Goal: Information Seeking & Learning: Learn about a topic

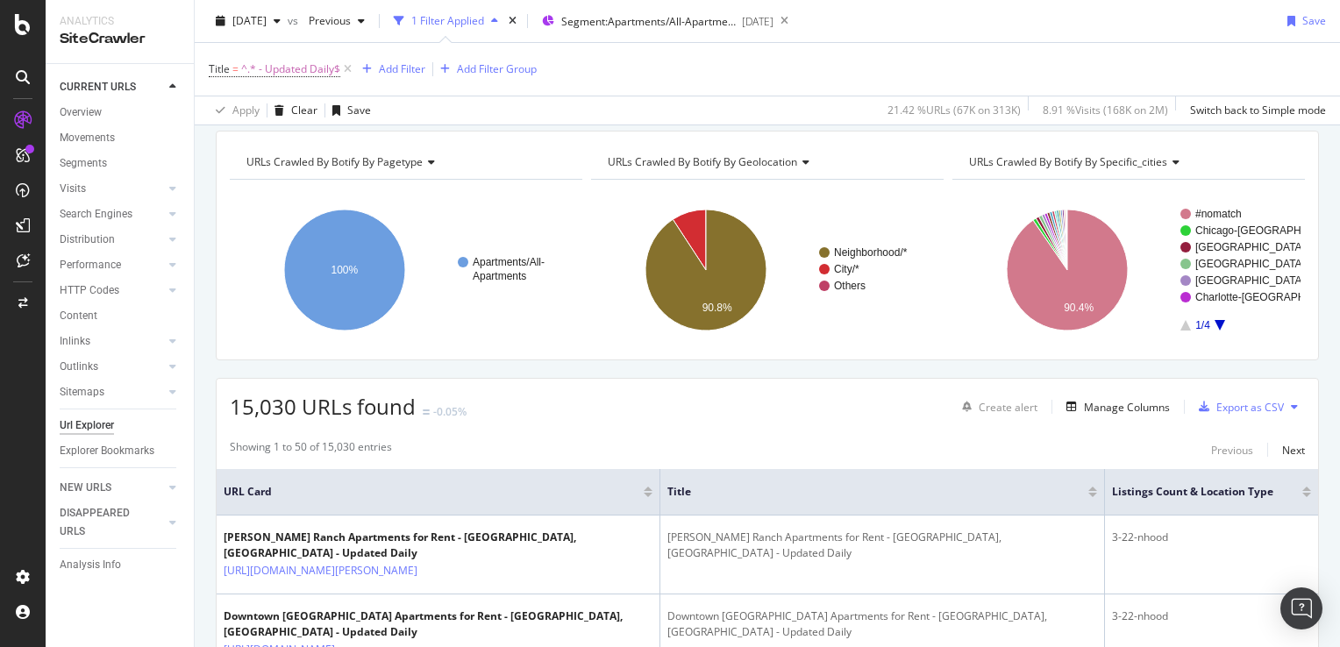
scroll to position [88, 0]
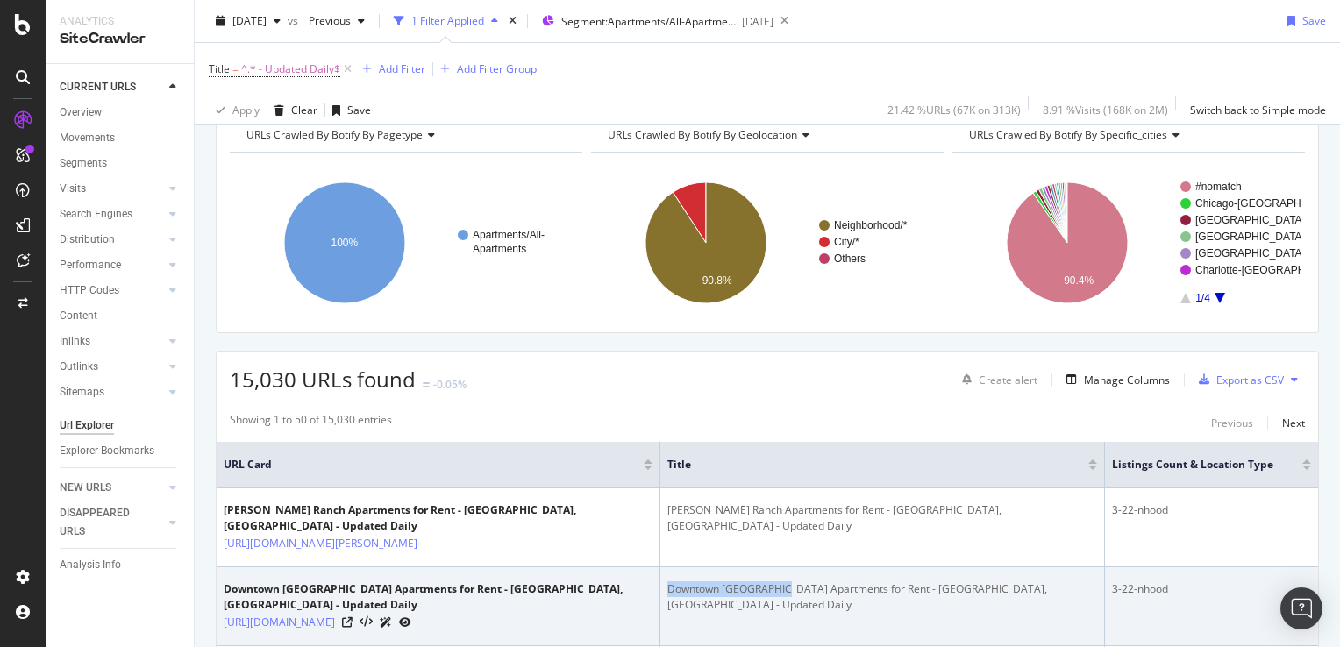
drag, startPoint x: 788, startPoint y: 590, endPoint x: 661, endPoint y: 583, distance: 127.4
click at [661, 583] on td "Downtown [GEOGRAPHIC_DATA] Apartments for Rent - [GEOGRAPHIC_DATA], [GEOGRAPHIC…" at bounding box center [883, 607] width 444 height 79
drag, startPoint x: 1004, startPoint y: 584, endPoint x: 1056, endPoint y: 583, distance: 51.8
click at [1056, 583] on div "Downtown [GEOGRAPHIC_DATA] Apartments for Rent - [GEOGRAPHIC_DATA], [GEOGRAPHIC…" at bounding box center [882, 598] width 429 height 32
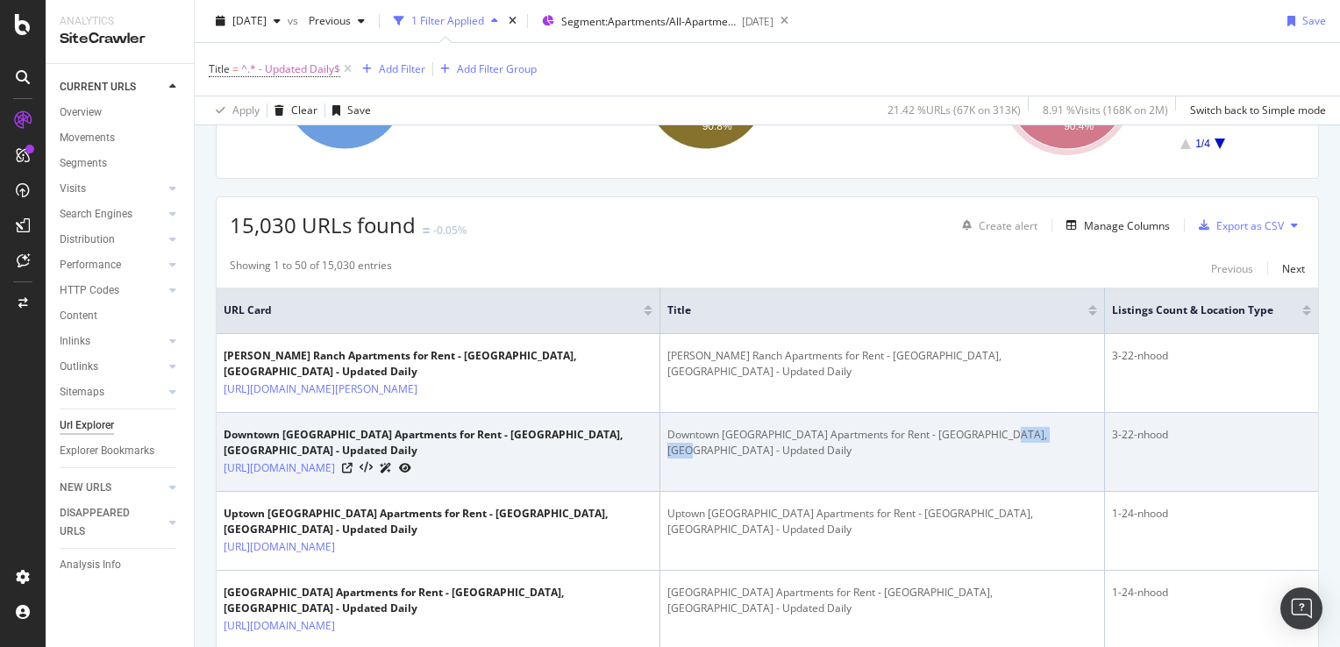
scroll to position [263, 0]
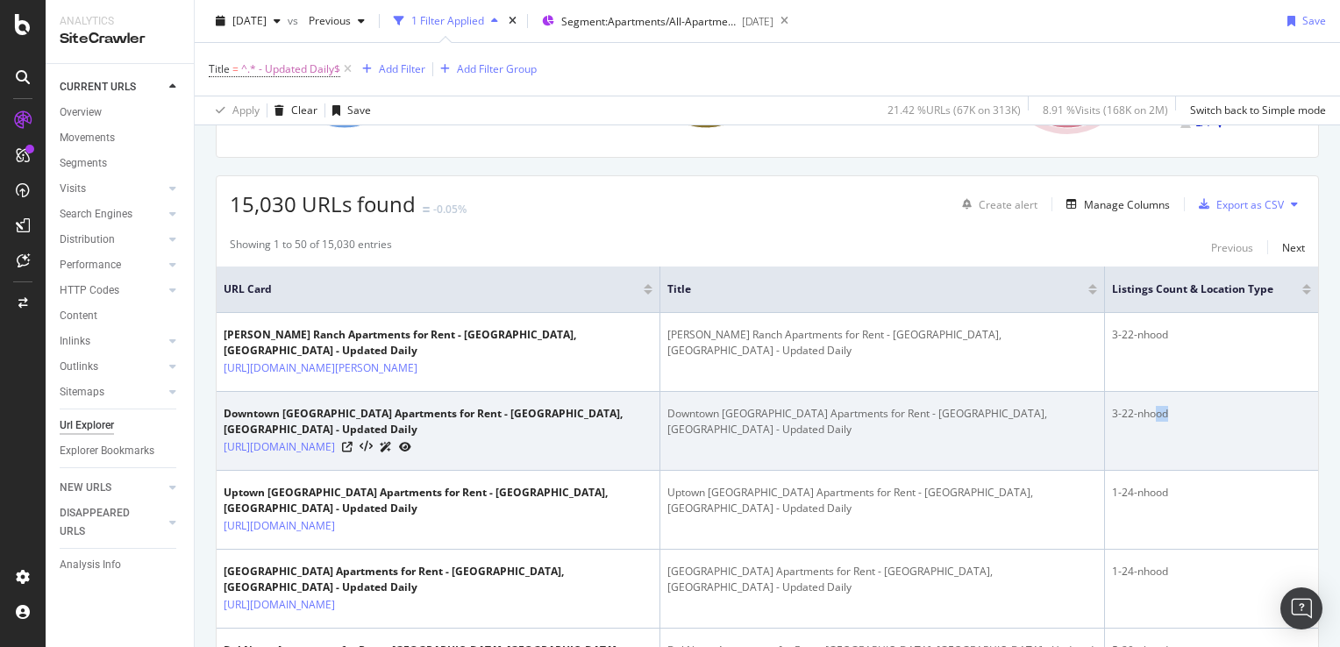
drag, startPoint x: 1144, startPoint y: 416, endPoint x: 1168, endPoint y: 417, distance: 24.6
click at [1168, 417] on div "3-22-nhood" at bounding box center [1211, 414] width 199 height 16
drag, startPoint x: 1168, startPoint y: 417, endPoint x: 1158, endPoint y: 422, distance: 11.8
click at [1158, 422] on td "3-22-nhood" at bounding box center [1211, 431] width 213 height 79
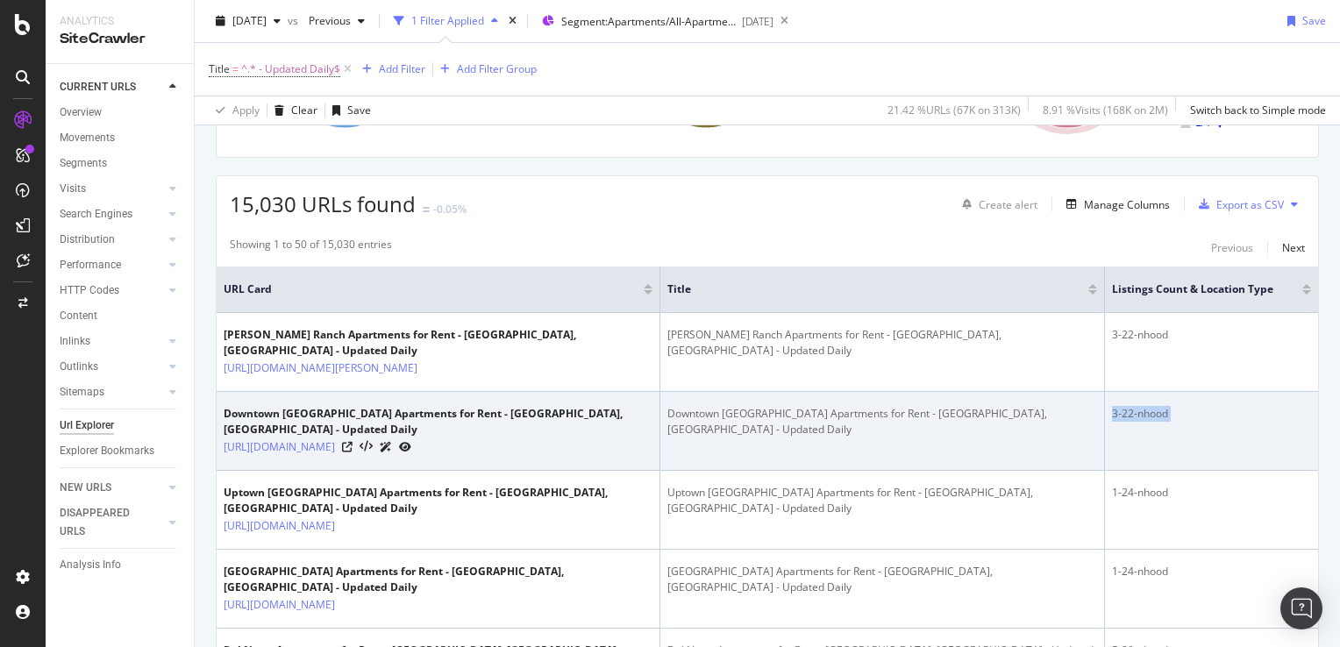
click at [1158, 422] on td "3-22-nhood" at bounding box center [1211, 431] width 213 height 79
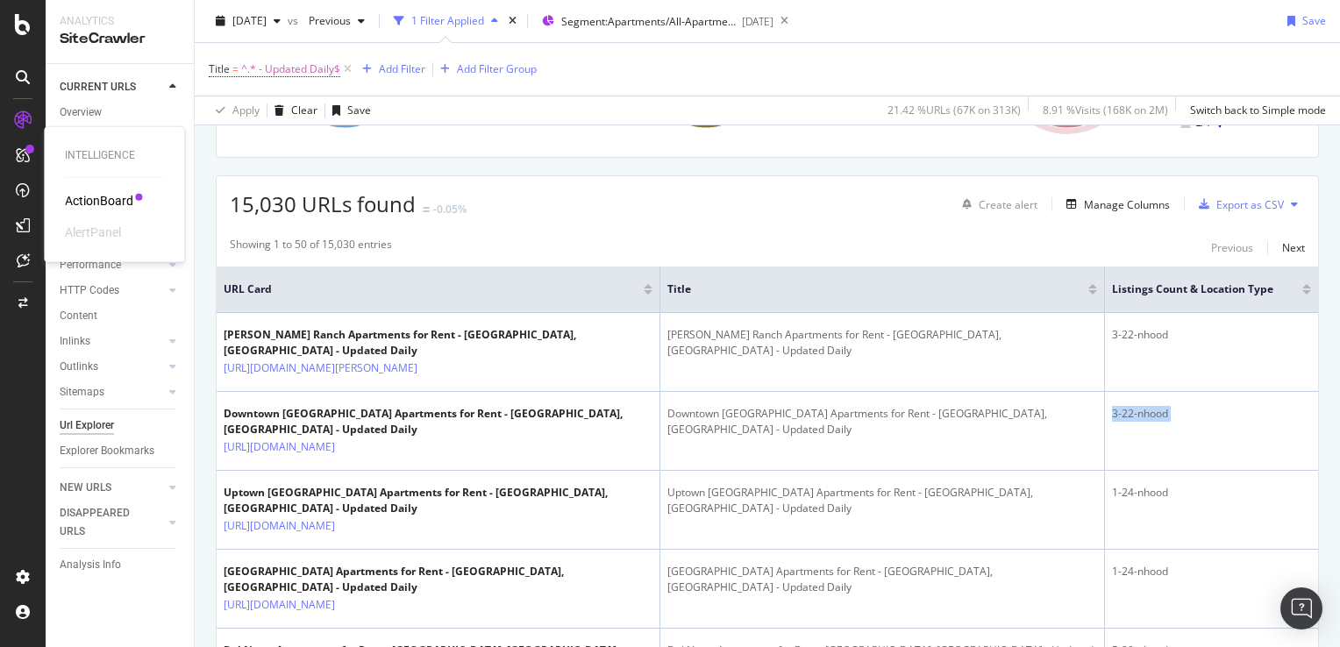
click at [27, 163] on div at bounding box center [23, 155] width 28 height 28
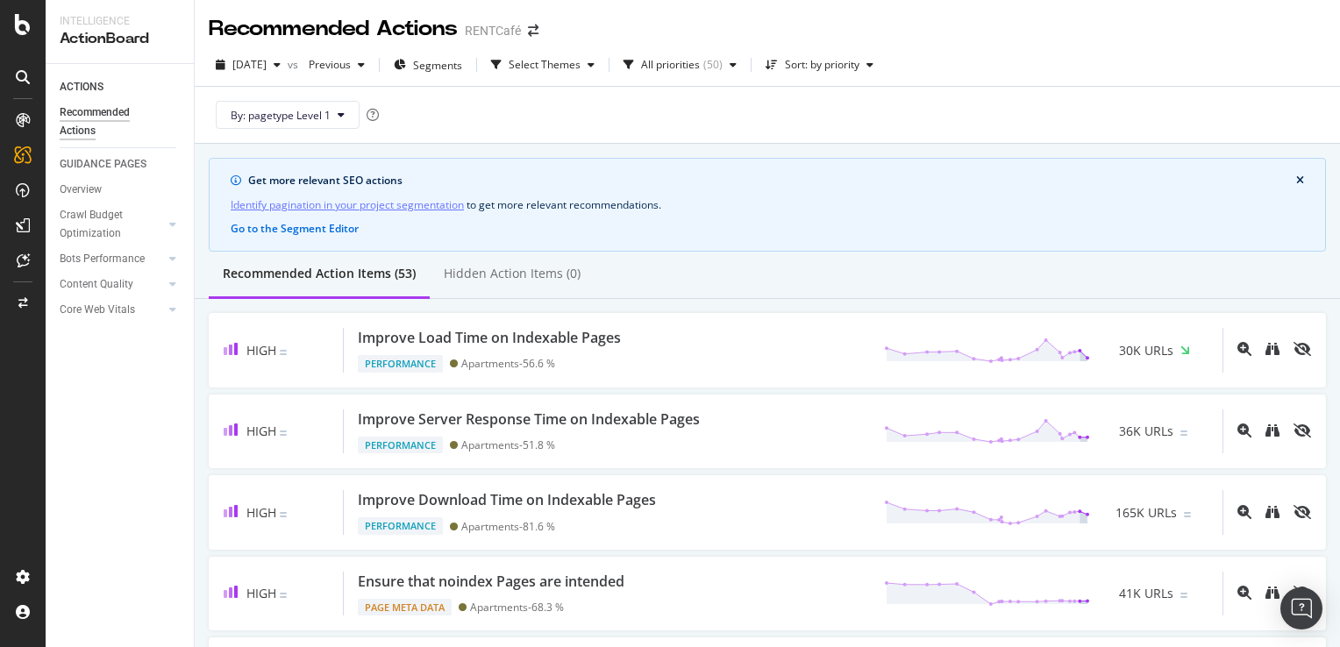
click at [24, 83] on icon at bounding box center [23, 77] width 14 height 14
